Goal: Task Accomplishment & Management: Complete application form

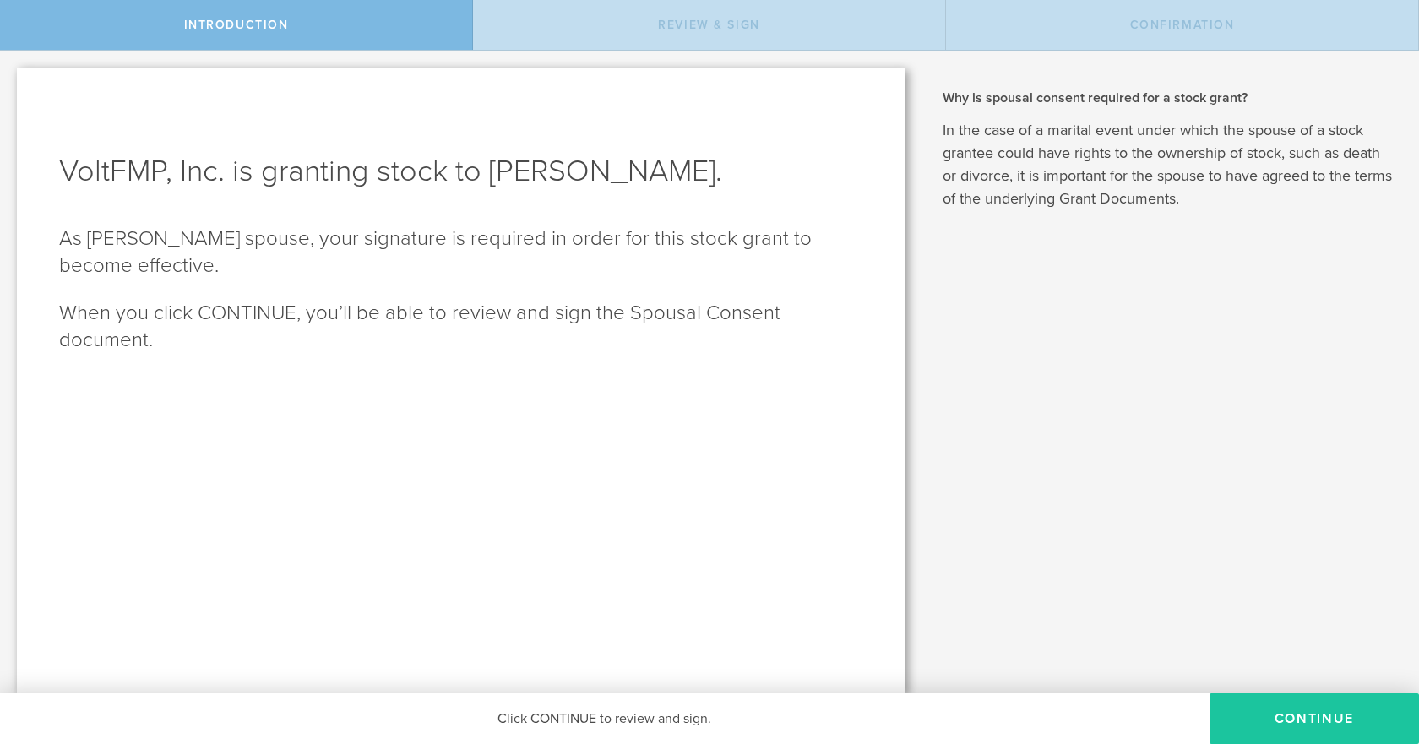
click at [1264, 713] on button "CONTINUE" at bounding box center [1313, 718] width 209 height 51
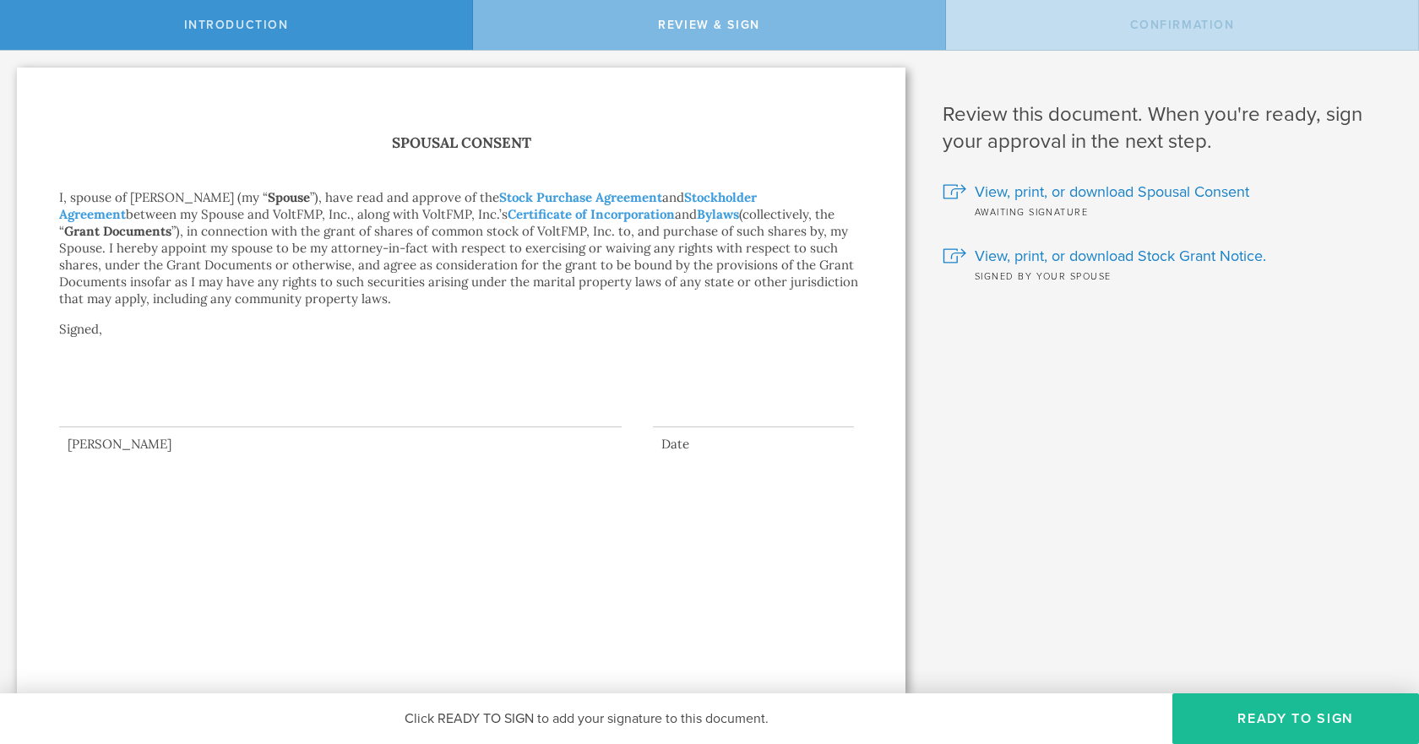
click at [76, 403] on div at bounding box center [340, 394] width 563 height 68
click at [68, 413] on div at bounding box center [340, 394] width 563 height 68
click at [1221, 720] on button "Ready to Sign" at bounding box center [1295, 718] width 247 height 51
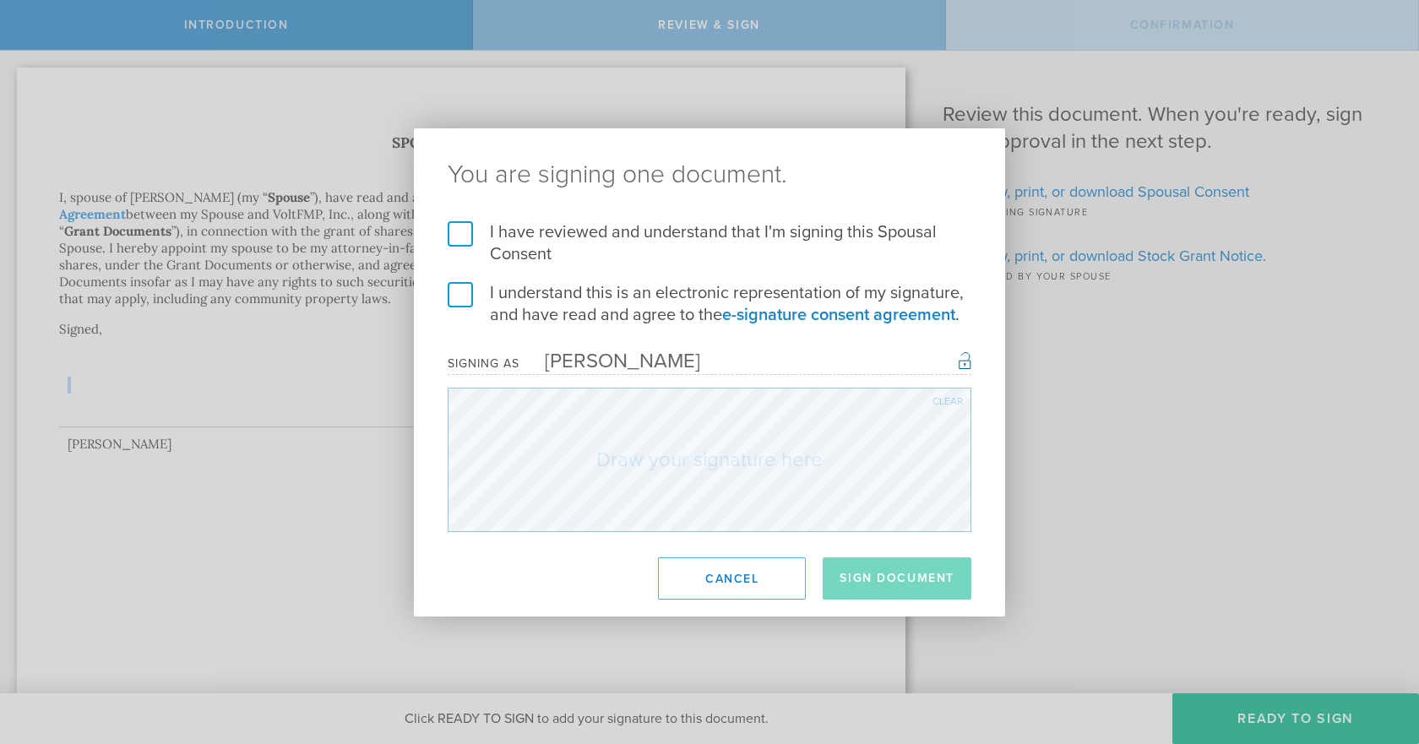
click at [464, 236] on label "I have reviewed and understand that I'm signing this Spousal Consent" at bounding box center [710, 243] width 524 height 44
click at [0, 0] on input "I have reviewed and understand that I'm signing this Spousal Consent" at bounding box center [0, 0] width 0 height 0
click at [456, 293] on label "I understand this is an electronic representation of my signature, and have rea…" at bounding box center [710, 304] width 524 height 44
click at [0, 0] on input "I understand this is an electronic representation of my signature, and have rea…" at bounding box center [0, 0] width 0 height 0
click at [954, 400] on div "Clear" at bounding box center [947, 401] width 30 height 10
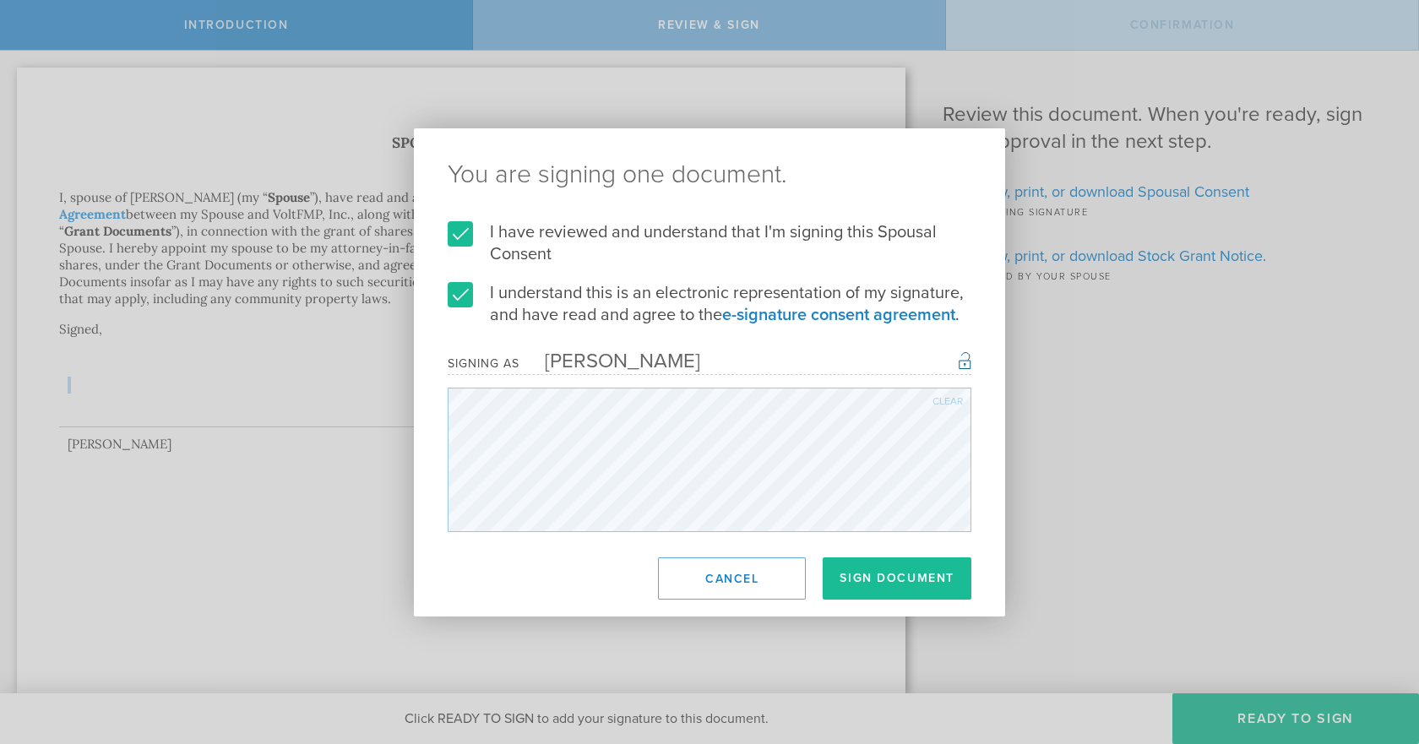
click at [953, 402] on div "Clear" at bounding box center [947, 401] width 30 height 10
click at [668, 533] on div "You are signing one document. I have reviewed and understand that I'm signing t…" at bounding box center [709, 372] width 591 height 488
click at [951, 396] on div "Clear" at bounding box center [947, 401] width 30 height 10
click at [900, 577] on button "Sign Document" at bounding box center [897, 578] width 149 height 42
